Goal: Navigation & Orientation: Find specific page/section

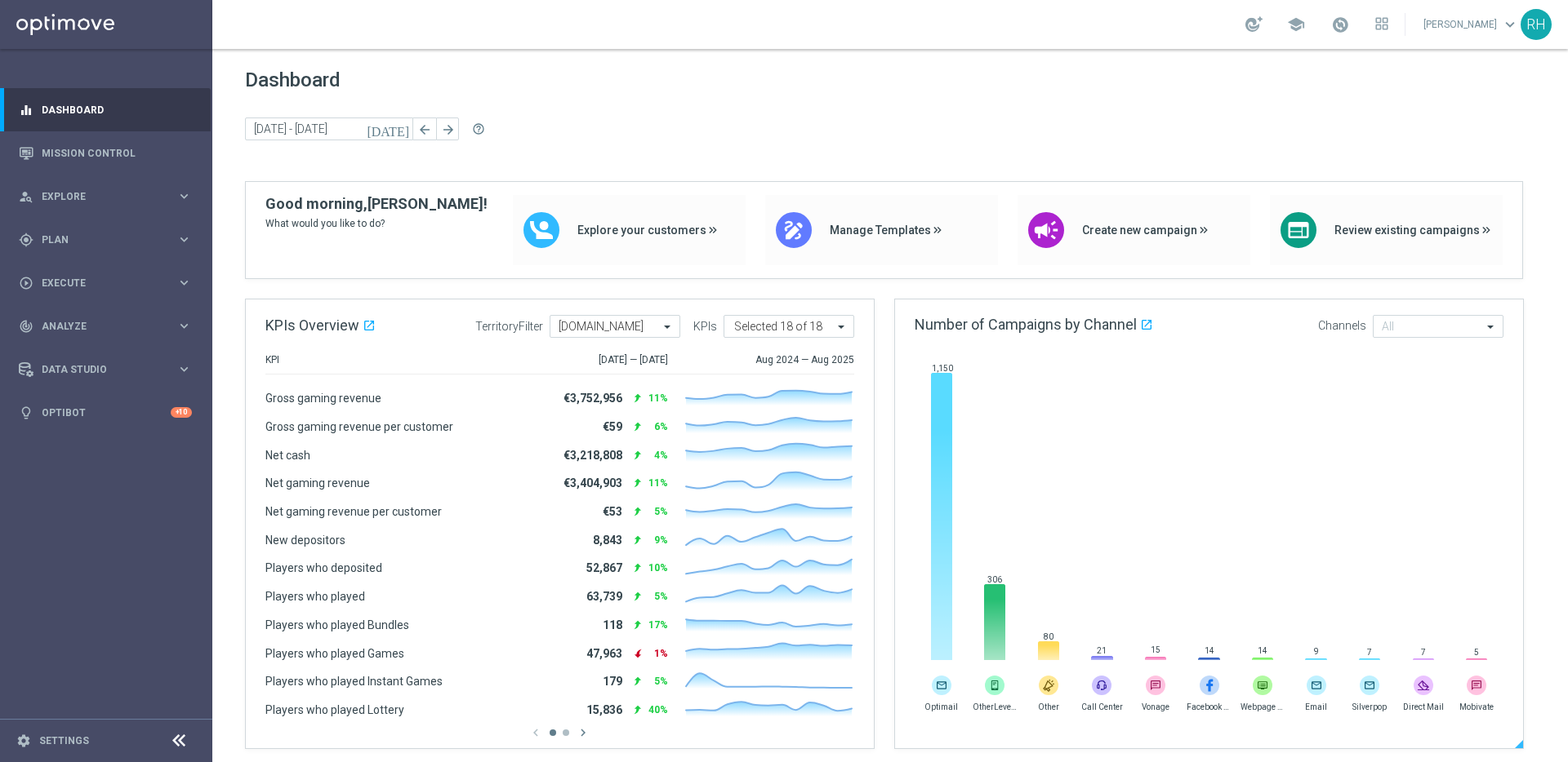
drag, startPoint x: 0, startPoint y: 0, endPoint x: 941, endPoint y: 301, distance: 988.0
click at [922, 172] on div "Dashboard [DATE] [DATE] - [DATE] arrow_back arrow_forward help_outline" at bounding box center [891, 124] width 1291 height 113
drag, startPoint x: 1086, startPoint y: 87, endPoint x: 1427, endPoint y: 199, distance: 358.9
click at [1087, 87] on span "Dashboard" at bounding box center [891, 80] width 1291 height 23
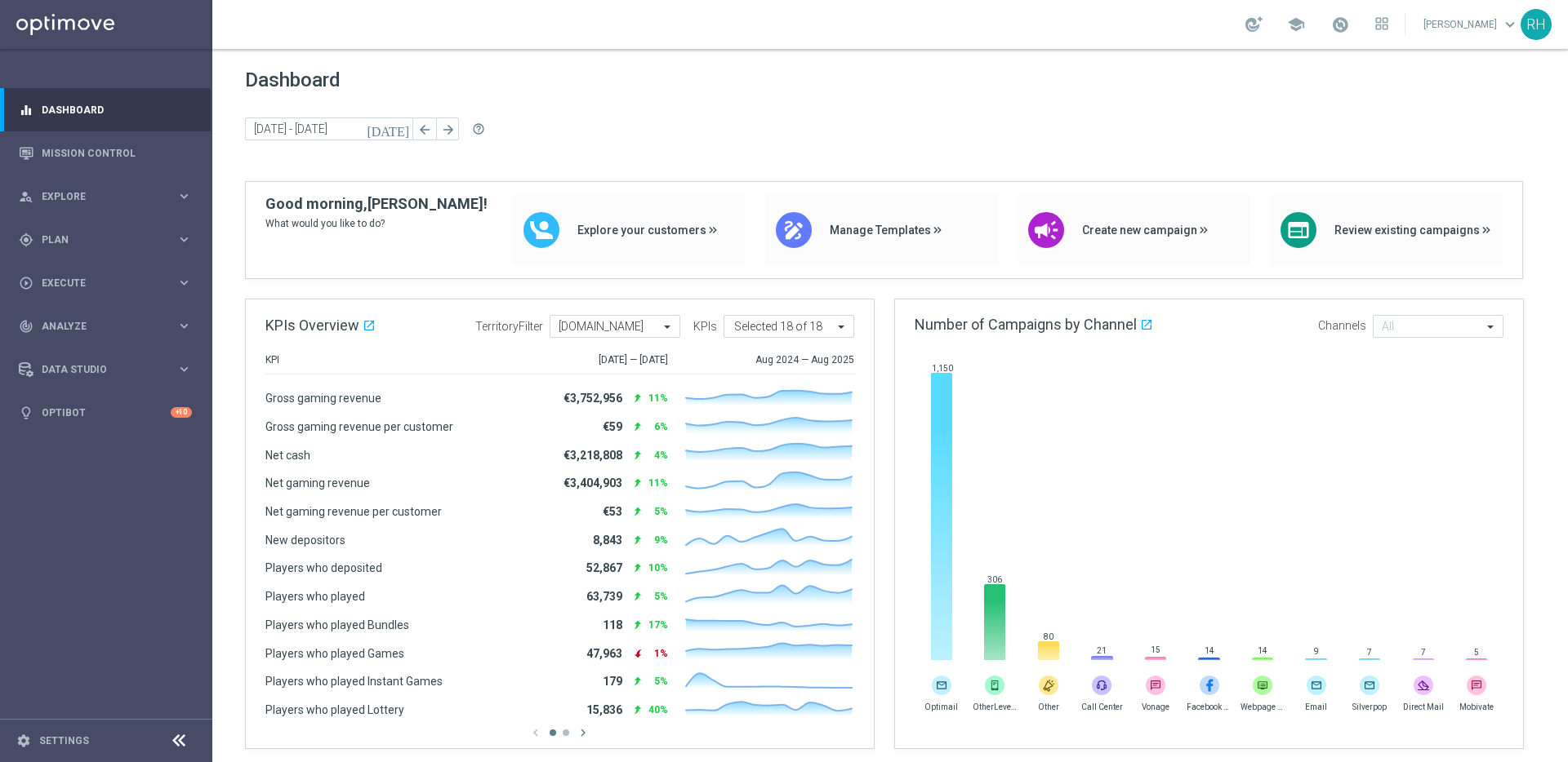
drag, startPoint x: 1362, startPoint y: 143, endPoint x: 1363, endPoint y: 133, distance: 10.0
click at [1362, 142] on div "Dashboard [DATE] [DATE] - [DATE] arrow_back arrow_forward help_outline" at bounding box center [891, 124] width 1291 height 113
click at [566, 1] on div "school [PERSON_NAME] keyboard_arrow_down RH" at bounding box center [890, 25] width 1356 height 49
